Goal: Task Accomplishment & Management: Manage account settings

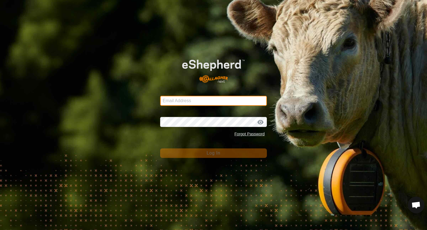
click at [252, 101] on input "Email Address" at bounding box center [213, 101] width 107 height 10
type input "[EMAIL_ADDRESS][DOMAIN_NAME]"
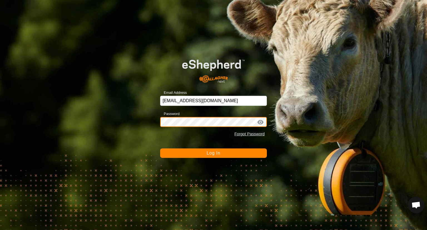
click at [160, 148] on button "Log In" at bounding box center [213, 152] width 107 height 9
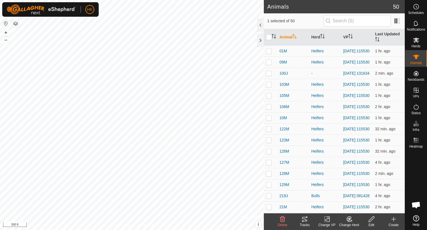
click at [304, 221] on icon at bounding box center [305, 219] width 7 height 7
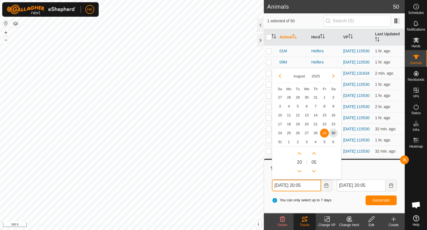
click at [297, 186] on input "[DATE] 20:05" at bounding box center [296, 185] width 49 height 12
click at [322, 124] on span "22" at bounding box center [324, 124] width 9 height 9
type input "[DATE] 20:05"
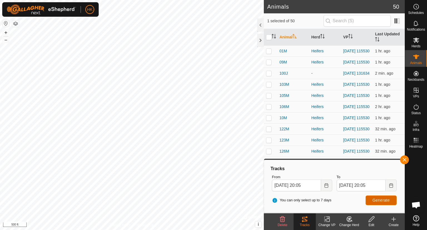
click at [392, 198] on button "Generate" at bounding box center [381, 200] width 31 height 10
click at [404, 158] on button "button" at bounding box center [404, 159] width 9 height 9
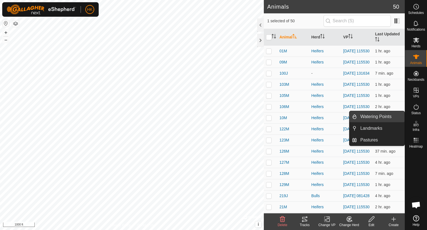
click at [374, 117] on link "Watering Points" at bounding box center [381, 116] width 48 height 11
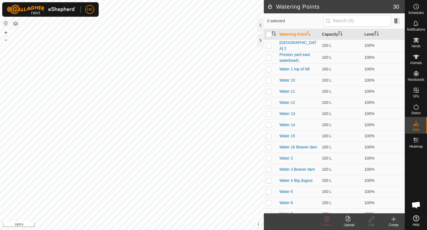
click at [395, 219] on icon at bounding box center [394, 219] width 7 height 7
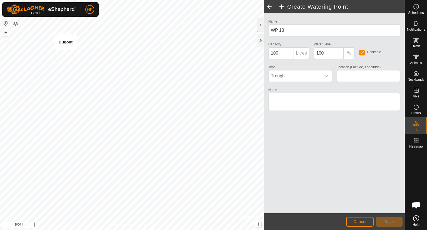
type input "56.376880, -121.376703"
click at [327, 74] on icon "dropdown trigger" at bounding box center [326, 76] width 4 height 4
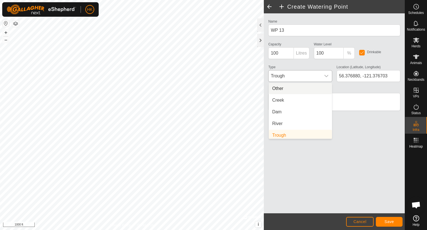
click at [304, 88] on li "Other" at bounding box center [300, 88] width 63 height 11
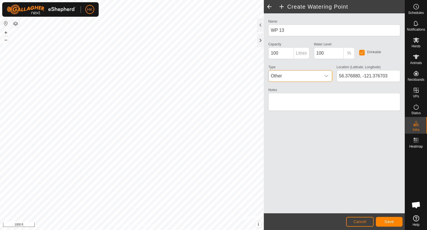
click at [274, 73] on span "Other" at bounding box center [295, 75] width 52 height 11
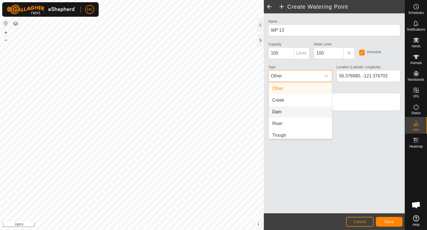
click at [287, 109] on li "Dam" at bounding box center [300, 111] width 63 height 11
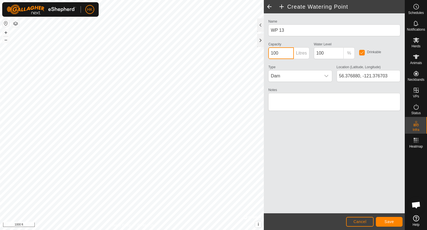
click at [287, 51] on input "100" at bounding box center [281, 53] width 25 height 12
type input "1"
click at [300, 53] on p-inputgroup-addon "Litres" at bounding box center [302, 53] width 16 height 12
click at [284, 54] on input "20" at bounding box center [281, 53] width 25 height 12
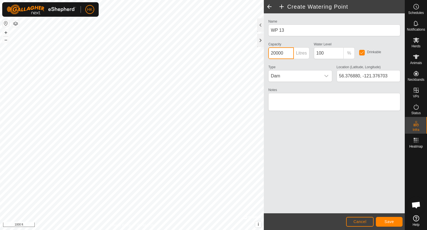
type input "20000"
click at [386, 220] on span "Save" at bounding box center [389, 221] width 9 height 4
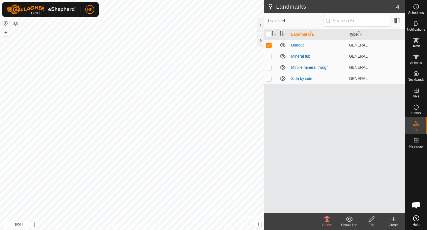
click at [327, 221] on icon at bounding box center [327, 219] width 7 height 7
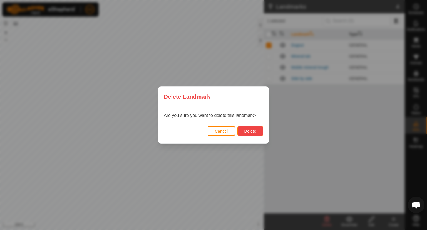
click at [247, 131] on span "Delete" at bounding box center [251, 131] width 12 height 4
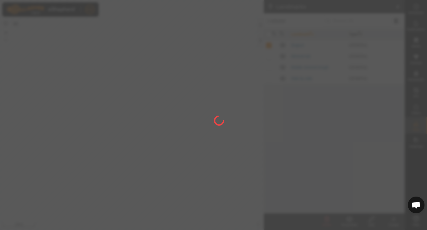
checkbox input "false"
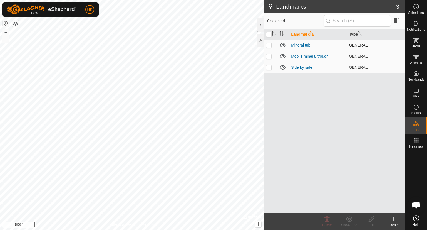
click at [362, 45] on span "GENERAL" at bounding box center [358, 45] width 19 height 4
click at [378, 55] on td "GENERAL" at bounding box center [376, 56] width 58 height 11
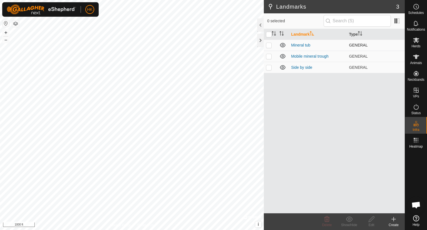
click at [269, 43] on p-checkbox at bounding box center [269, 45] width 6 height 4
checkbox input "true"
click at [373, 218] on icon at bounding box center [371, 219] width 7 height 7
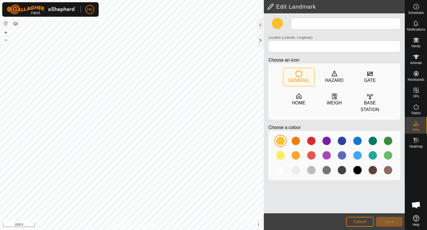
type input "Mineral tub"
type input "56.390788, -121.313870"
click at [359, 223] on span "Cancel" at bounding box center [360, 221] width 13 height 4
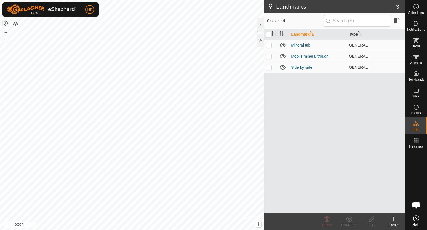
click at [112, 230] on html "HK Schedules Notifications Herds Animals Neckbands VPs Status Infra Heatmap Hel…" at bounding box center [213, 115] width 427 height 230
click at [417, 24] on icon at bounding box center [416, 23] width 7 height 7
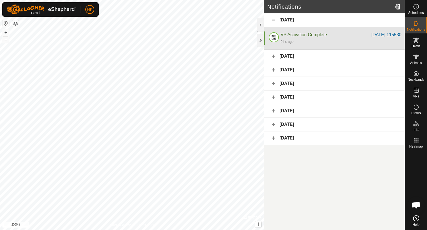
click at [317, 40] on div "9 hr. ago" at bounding box center [341, 41] width 121 height 7
click at [381, 27] on div "Notifications Today VP Activation Complete 2025-06-16 115530 9 hr. ago 2025-06-…" at bounding box center [202, 115] width 405 height 230
